Goal: Information Seeking & Learning: Learn about a topic

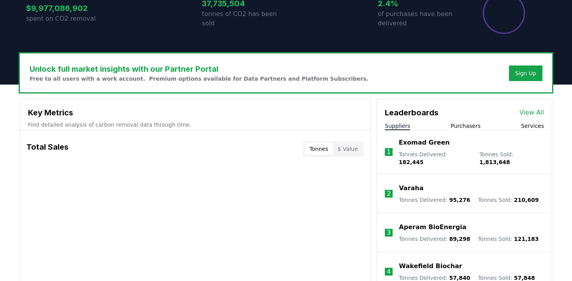
scroll to position [188, 0]
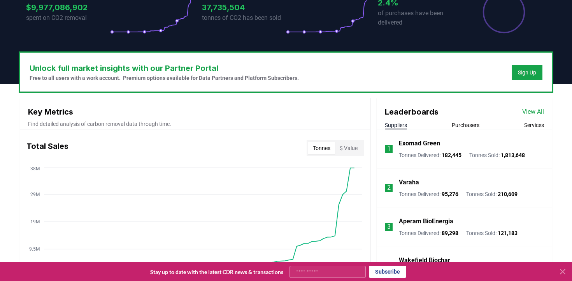
click at [532, 125] on button "Services" at bounding box center [534, 125] width 20 height 8
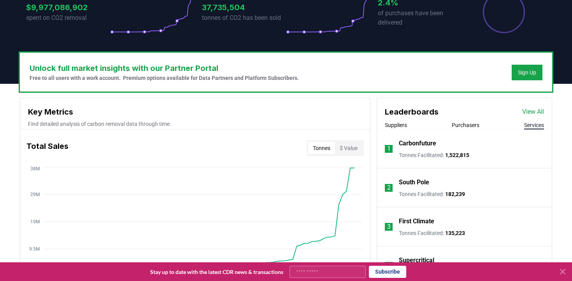
click at [527, 115] on link "View All" at bounding box center [533, 111] width 22 height 9
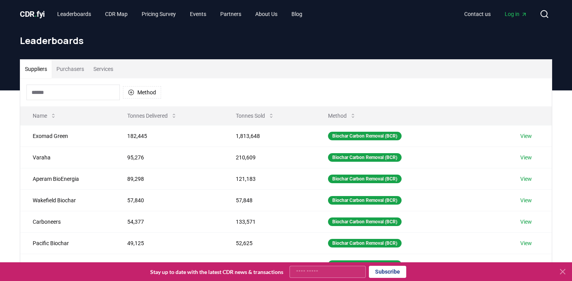
click at [110, 67] on button "Services" at bounding box center [103, 69] width 29 height 19
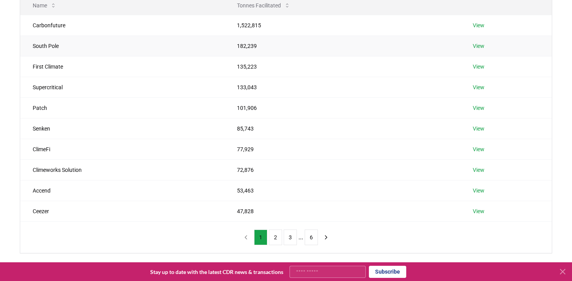
scroll to position [111, 0]
click at [49, 127] on td "Senken" at bounding box center [122, 127] width 204 height 21
click at [478, 130] on link "View" at bounding box center [479, 128] width 12 height 8
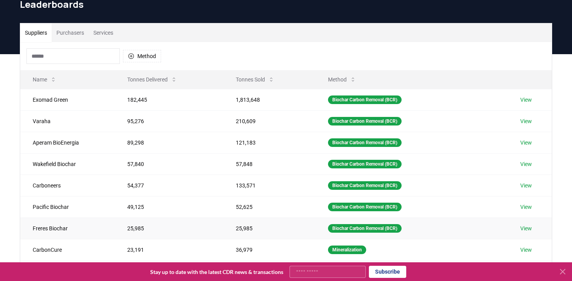
scroll to position [30, 0]
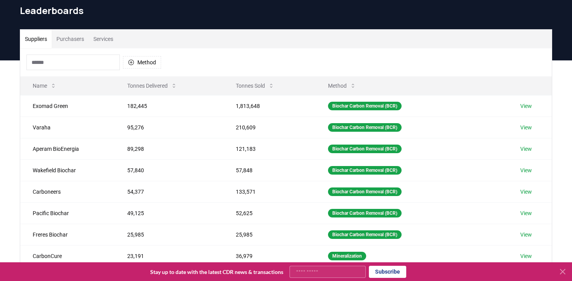
click at [112, 35] on button "Services" at bounding box center [103, 39] width 29 height 19
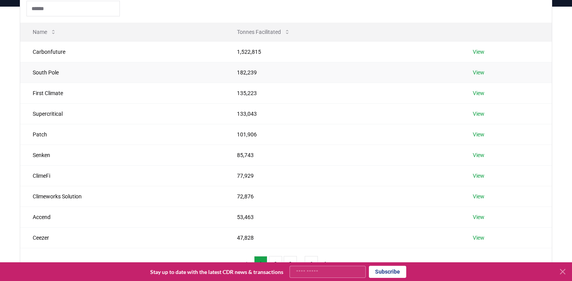
scroll to position [97, 0]
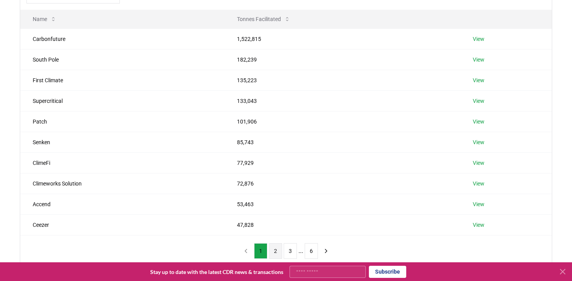
click at [273, 249] on button "2" at bounding box center [275, 251] width 13 height 16
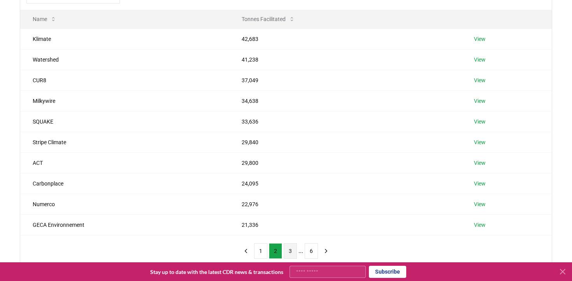
click at [286, 248] on button "3" at bounding box center [290, 251] width 13 height 16
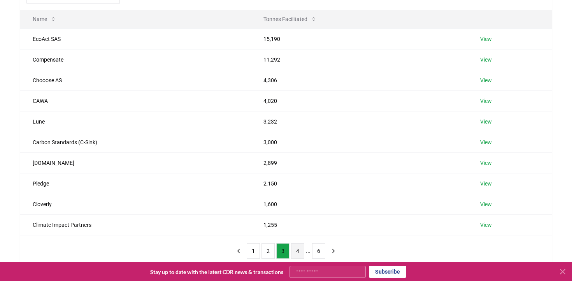
click at [294, 248] on button "4" at bounding box center [297, 251] width 13 height 16
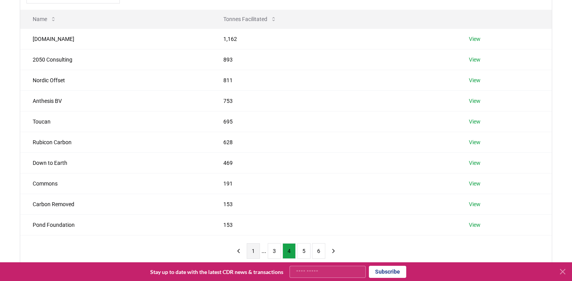
click at [254, 249] on button "1" at bounding box center [253, 251] width 13 height 16
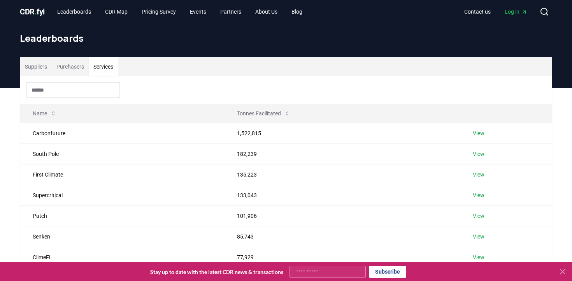
scroll to position [2, 0]
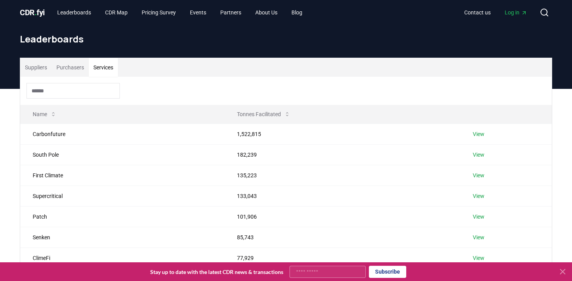
click at [61, 89] on input at bounding box center [72, 91] width 93 height 16
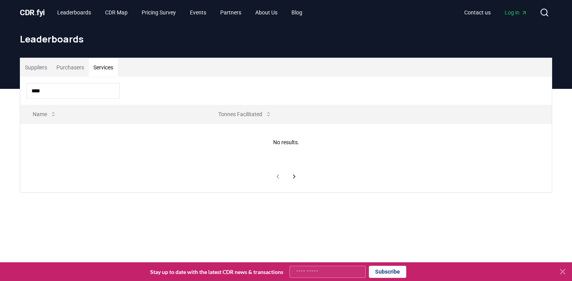
type input "****"
